Goal: Task Accomplishment & Management: Complete application form

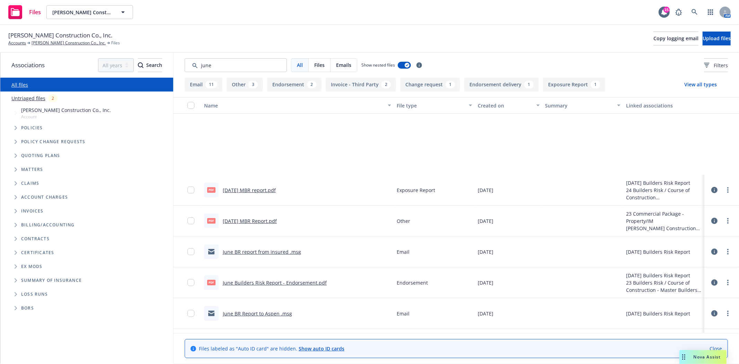
scroll to position [115, 0]
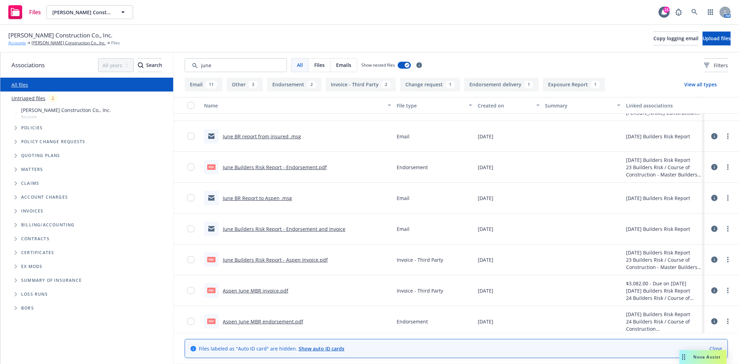
click at [15, 44] on link "Accounts" at bounding box center [17, 43] width 18 height 6
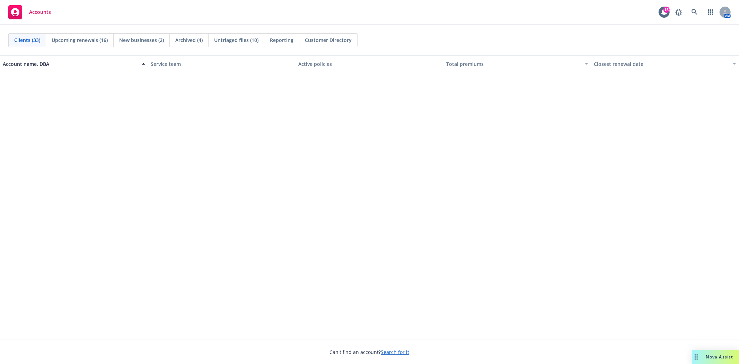
scroll to position [616, 0]
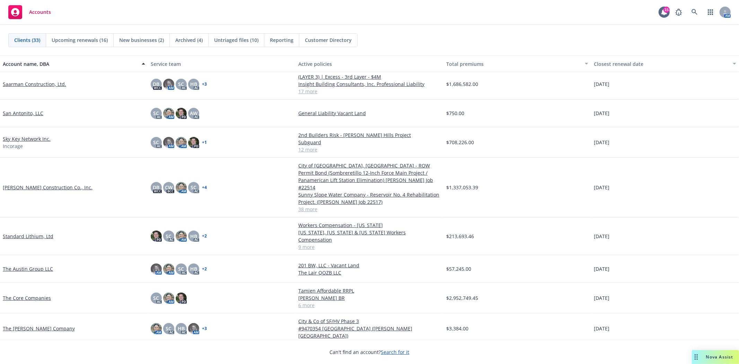
click at [34, 294] on link "The Core Companies" at bounding box center [27, 297] width 48 height 7
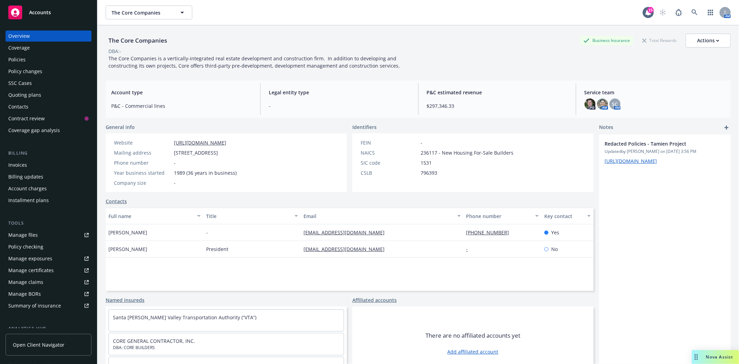
click at [25, 91] on div "Quoting plans" at bounding box center [24, 94] width 33 height 11
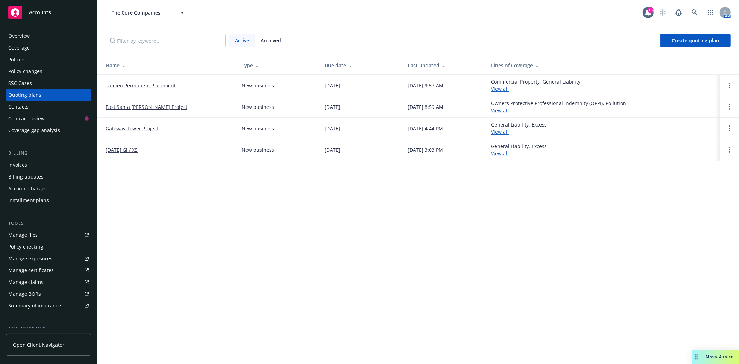
click at [154, 85] on link "Tamien Permanent Placement" at bounding box center [141, 85] width 70 height 7
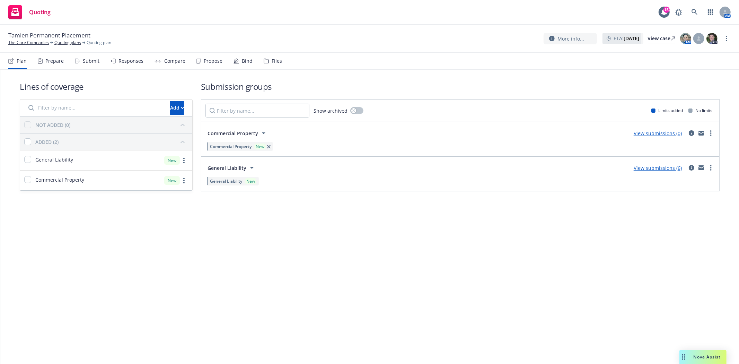
click at [83, 62] on div "Submit" at bounding box center [91, 61] width 17 height 6
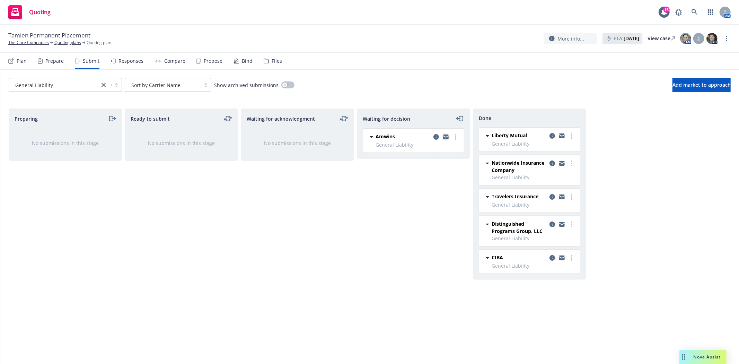
click at [444, 137] on icon "copy logging email" at bounding box center [446, 136] width 6 height 5
